Goal: Information Seeking & Learning: Learn about a topic

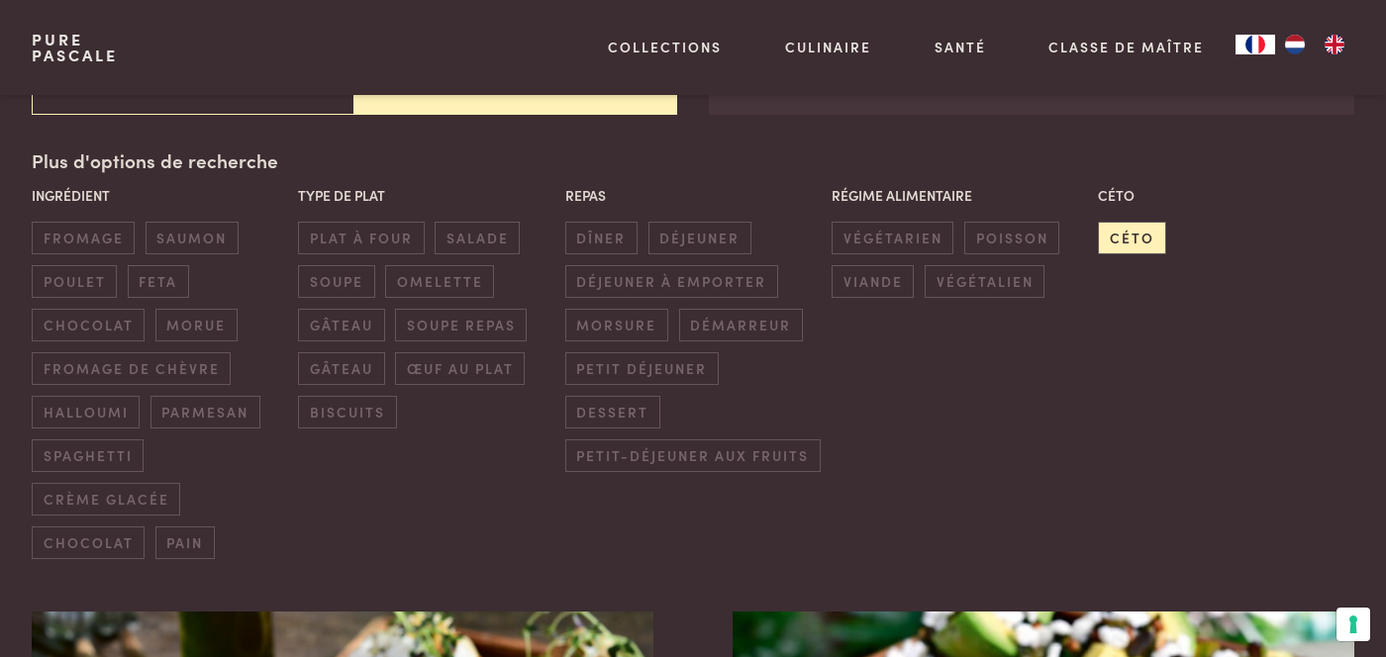
scroll to position [520, 0]
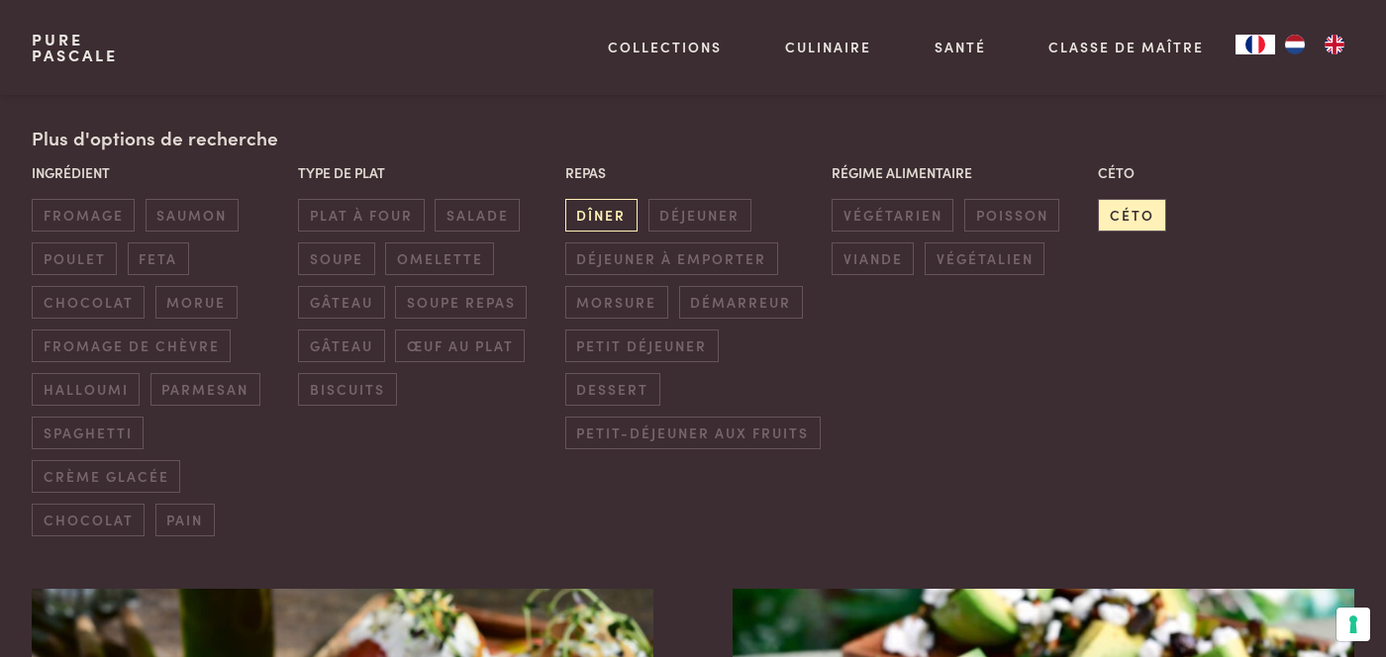
click at [607, 218] on span "dîner" at bounding box center [601, 215] width 72 height 33
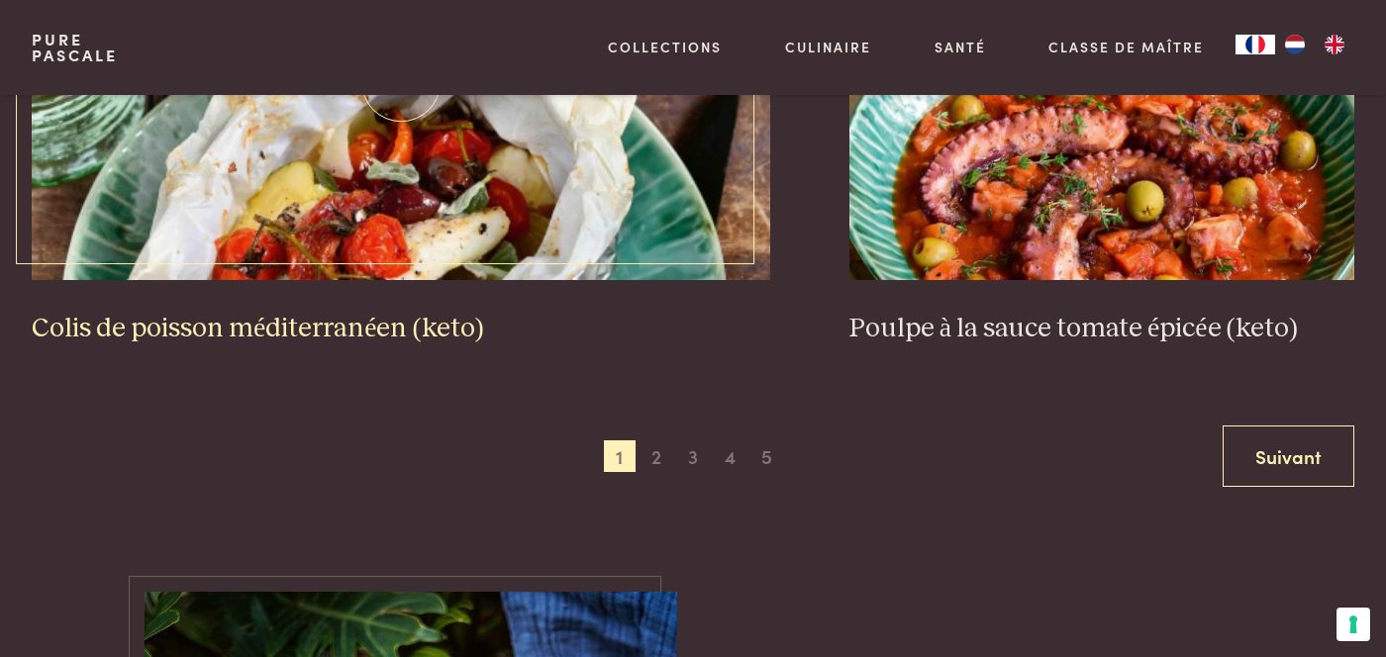
scroll to position [4087, 0]
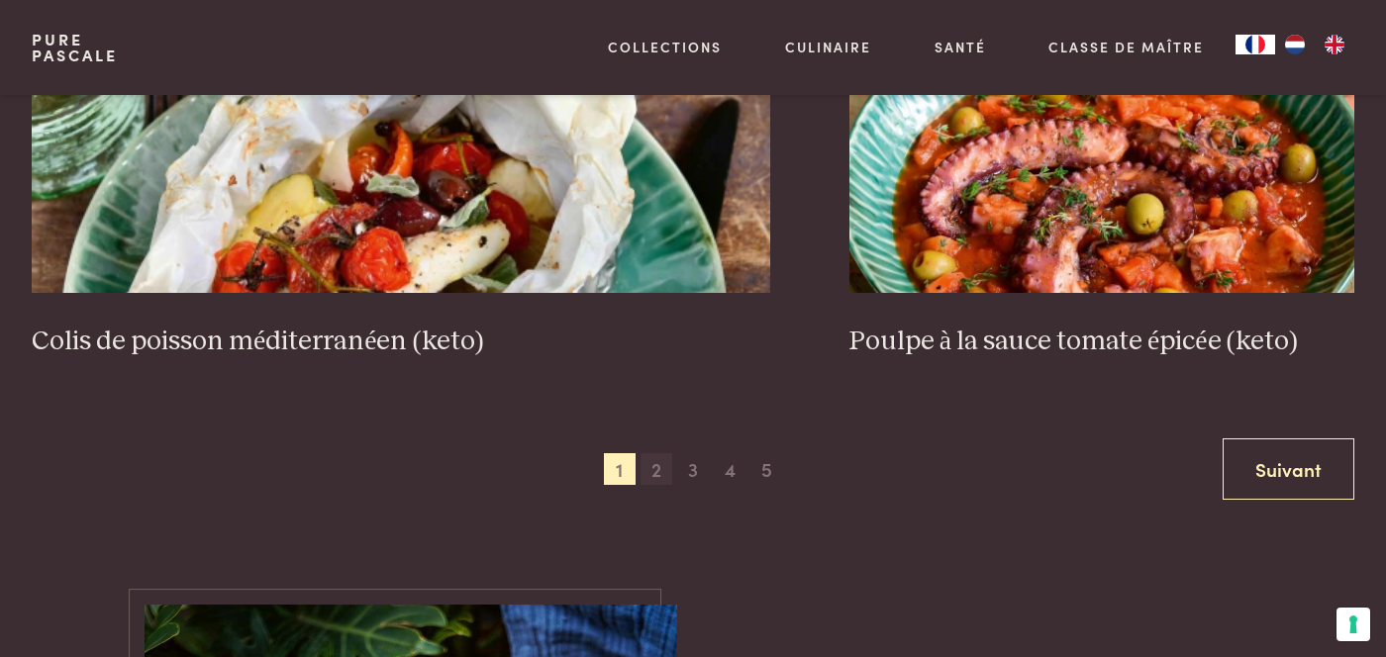
click at [659, 454] on span "2" at bounding box center [657, 470] width 32 height 32
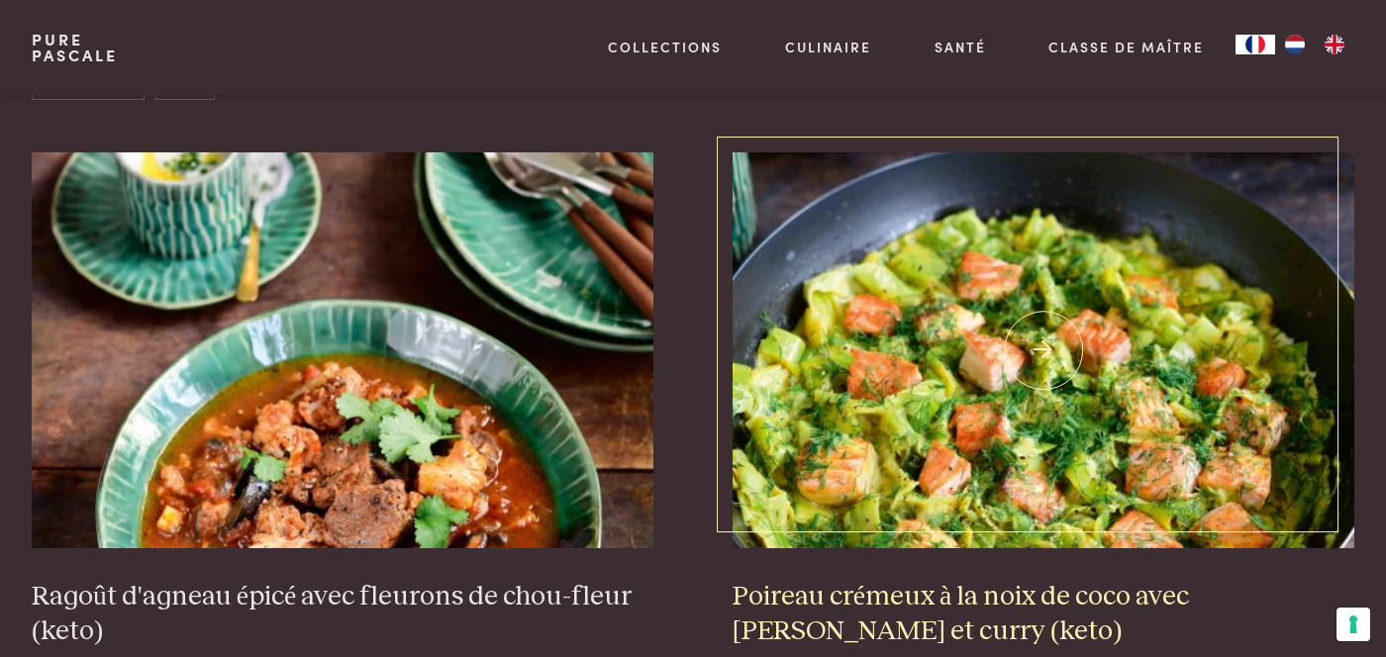
scroll to position [952, 0]
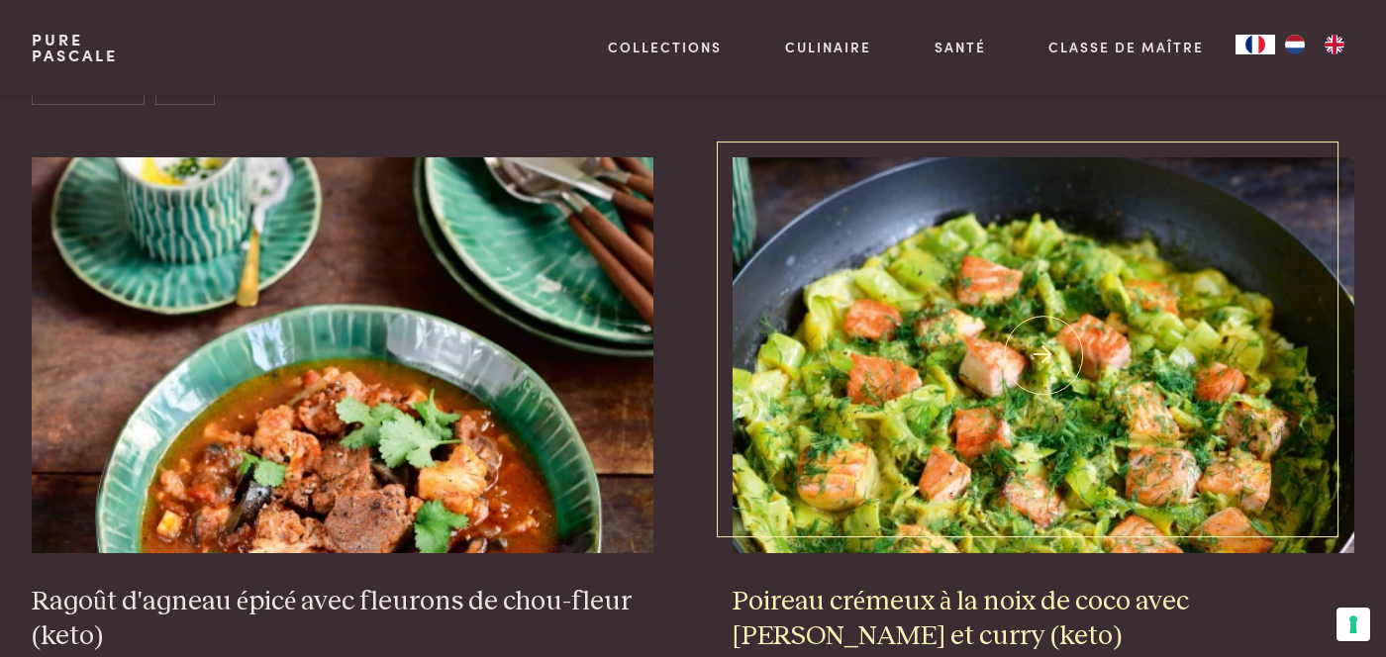
click at [958, 399] on img at bounding box center [1044, 355] width 622 height 396
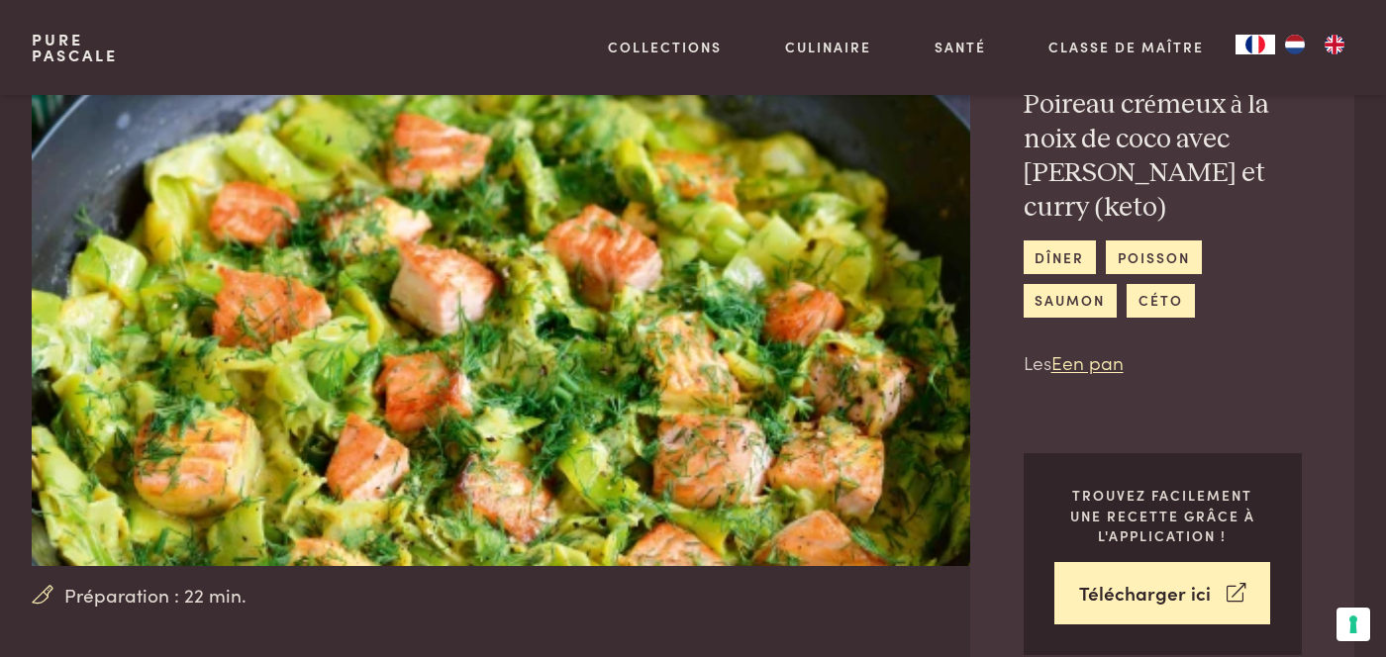
scroll to position [122, 0]
